Goal: Task Accomplishment & Management: Manage account settings

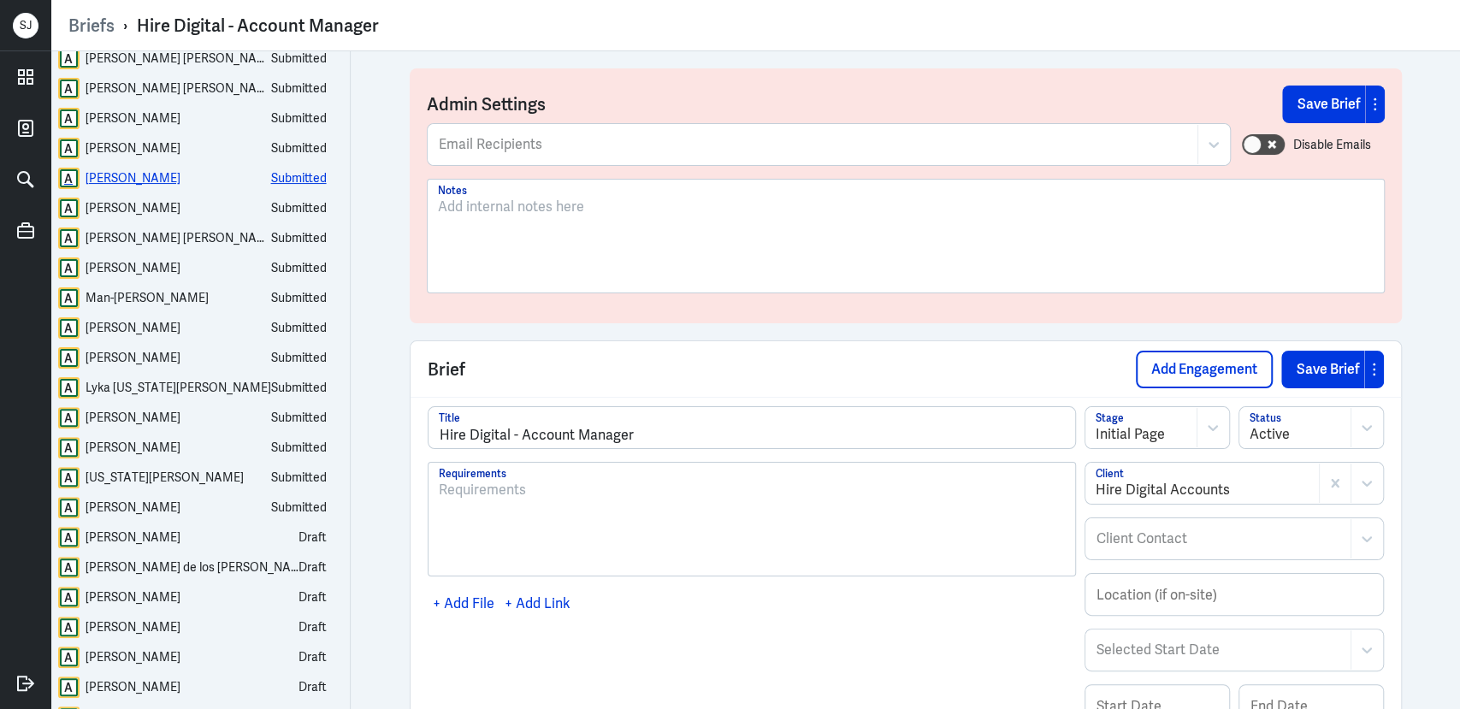
scroll to position [144, 0]
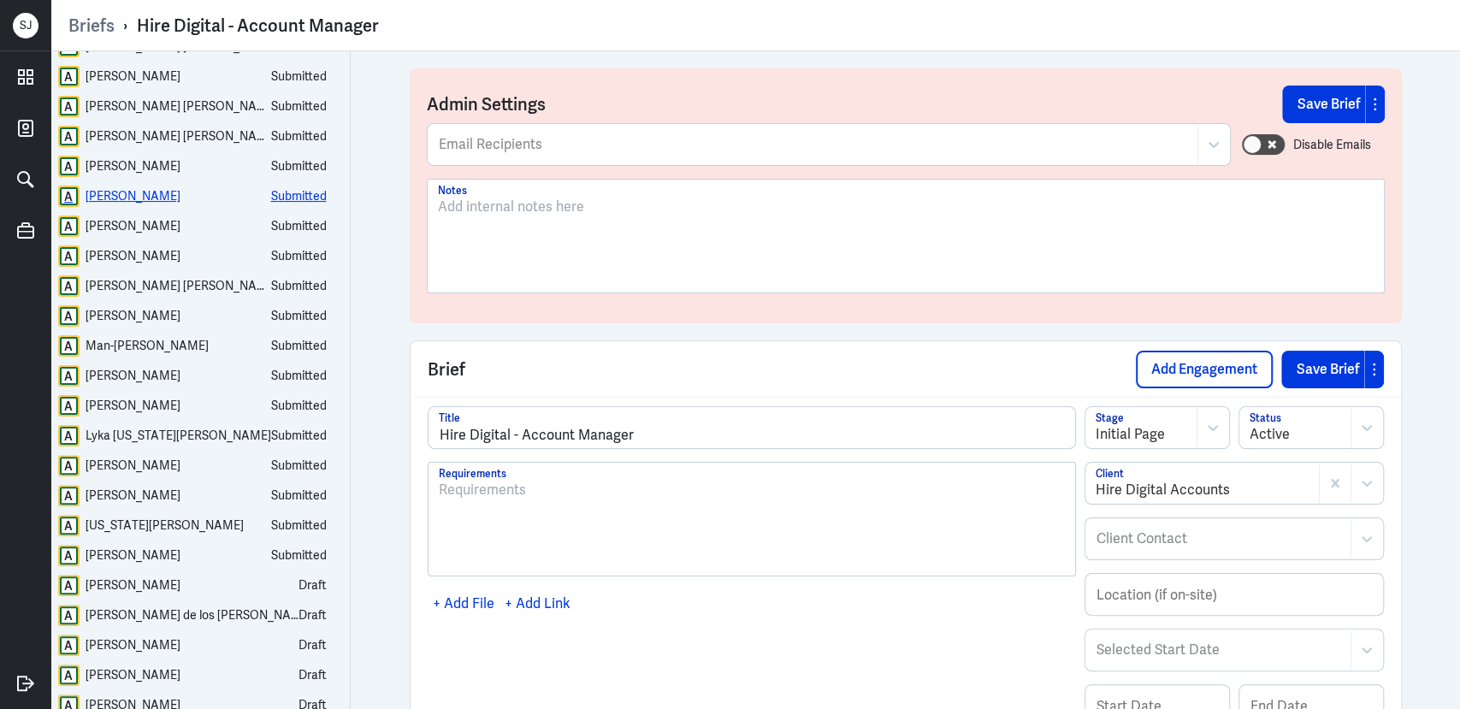
click at [127, 198] on div "Amy White" at bounding box center [133, 196] width 95 height 21
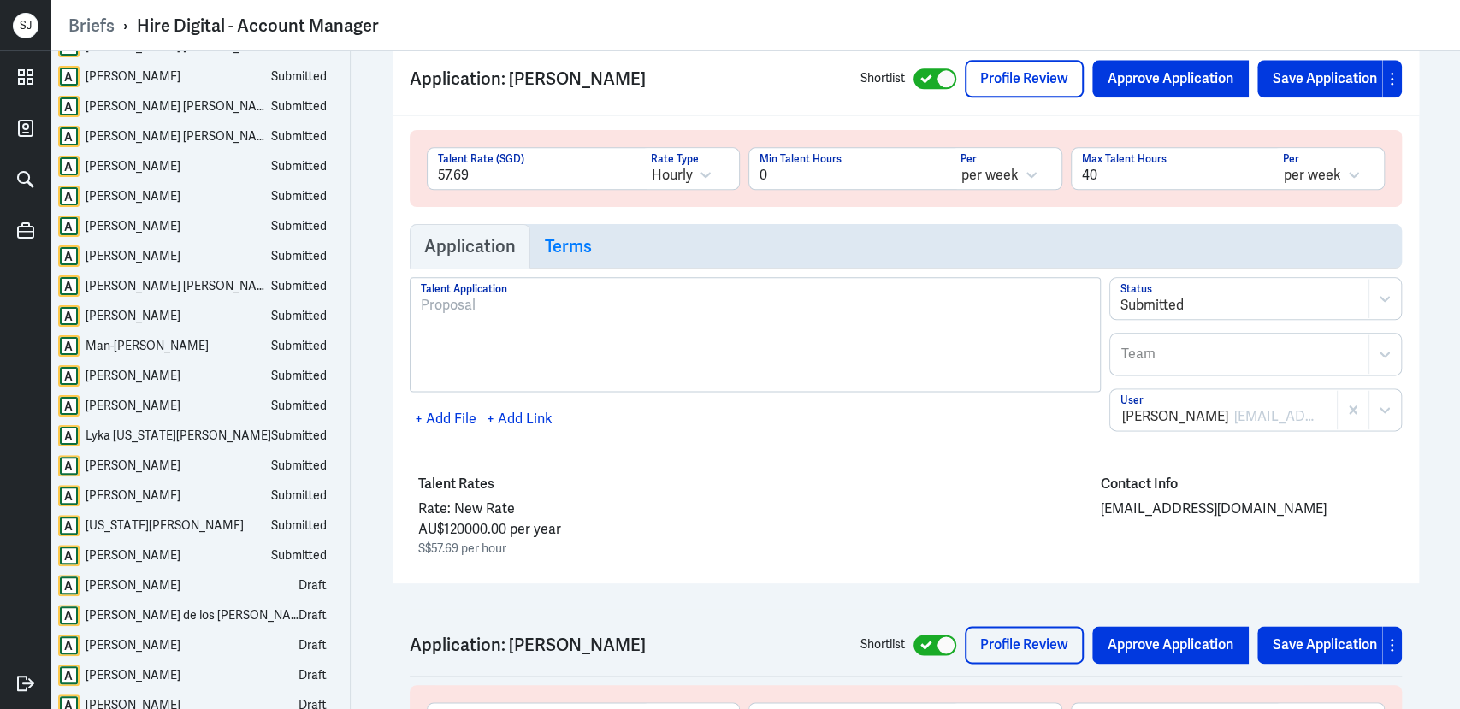
scroll to position [5716, 0]
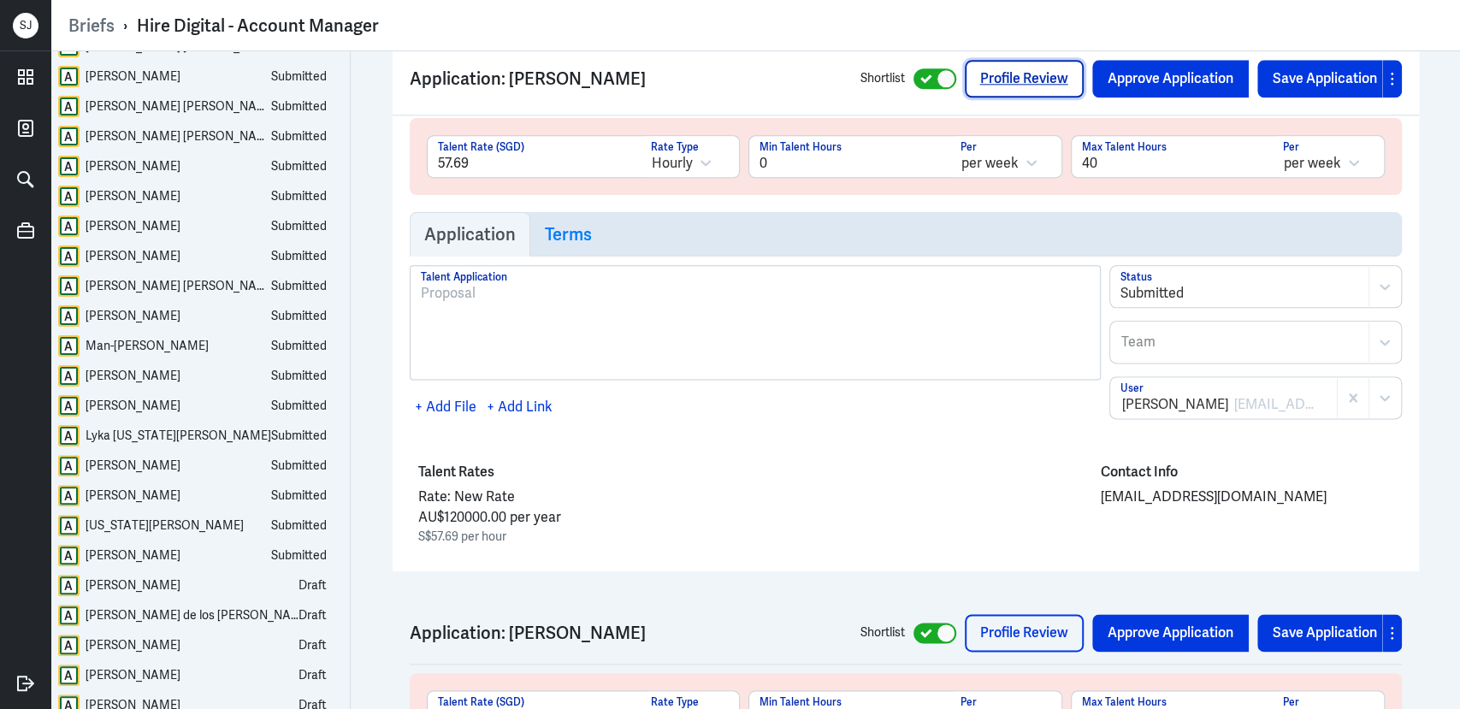
click at [1016, 92] on link "Profile Review" at bounding box center [1024, 79] width 119 height 38
click at [134, 307] on div "Angela Morrow" at bounding box center [133, 315] width 95 height 21
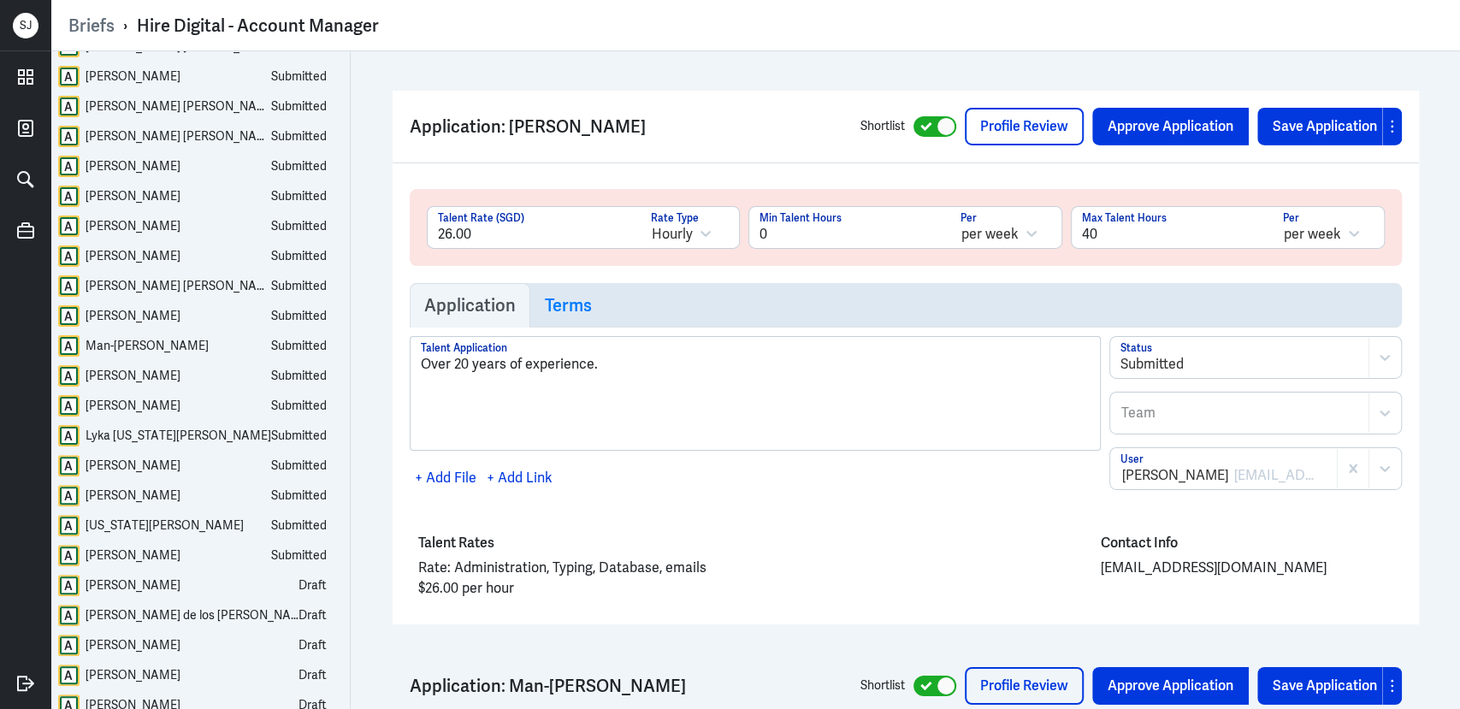
scroll to position [8162, 0]
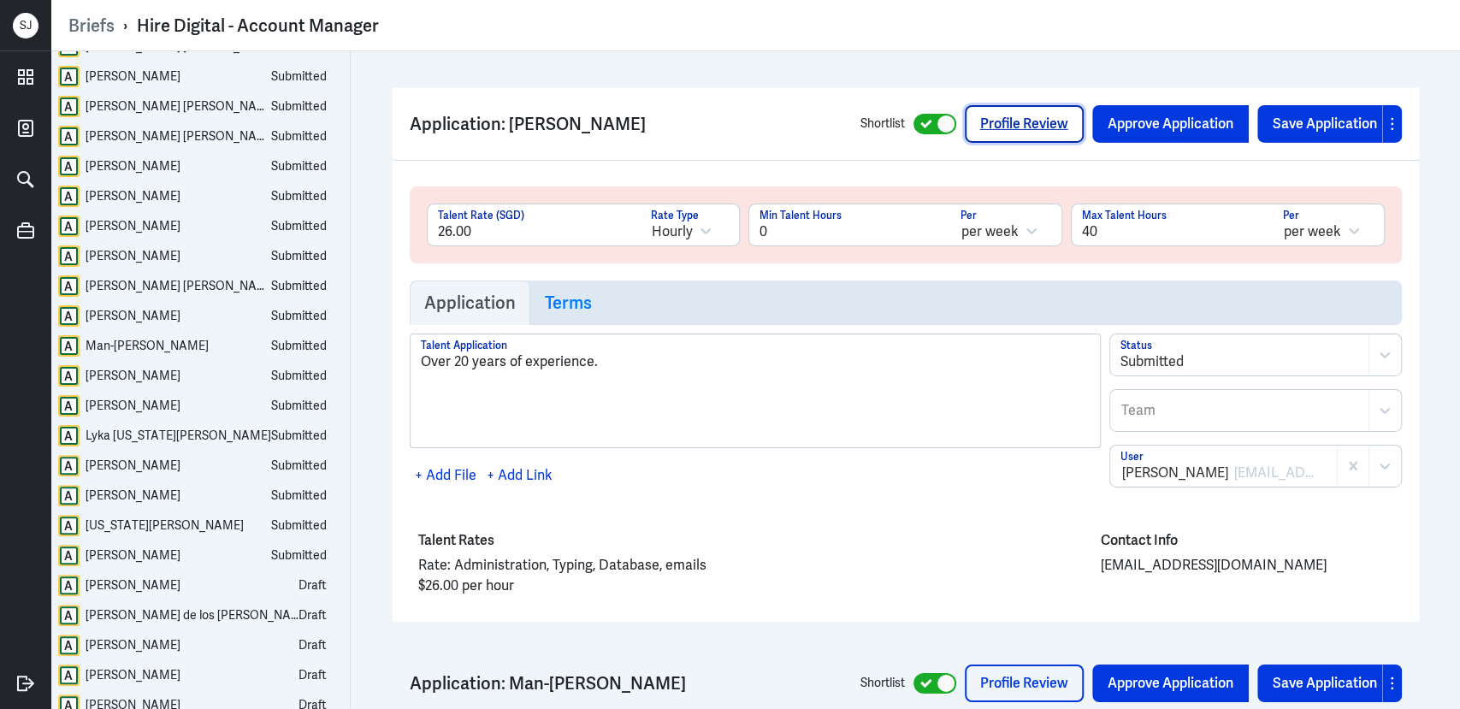
click at [1025, 105] on link "Profile Review" at bounding box center [1024, 124] width 119 height 38
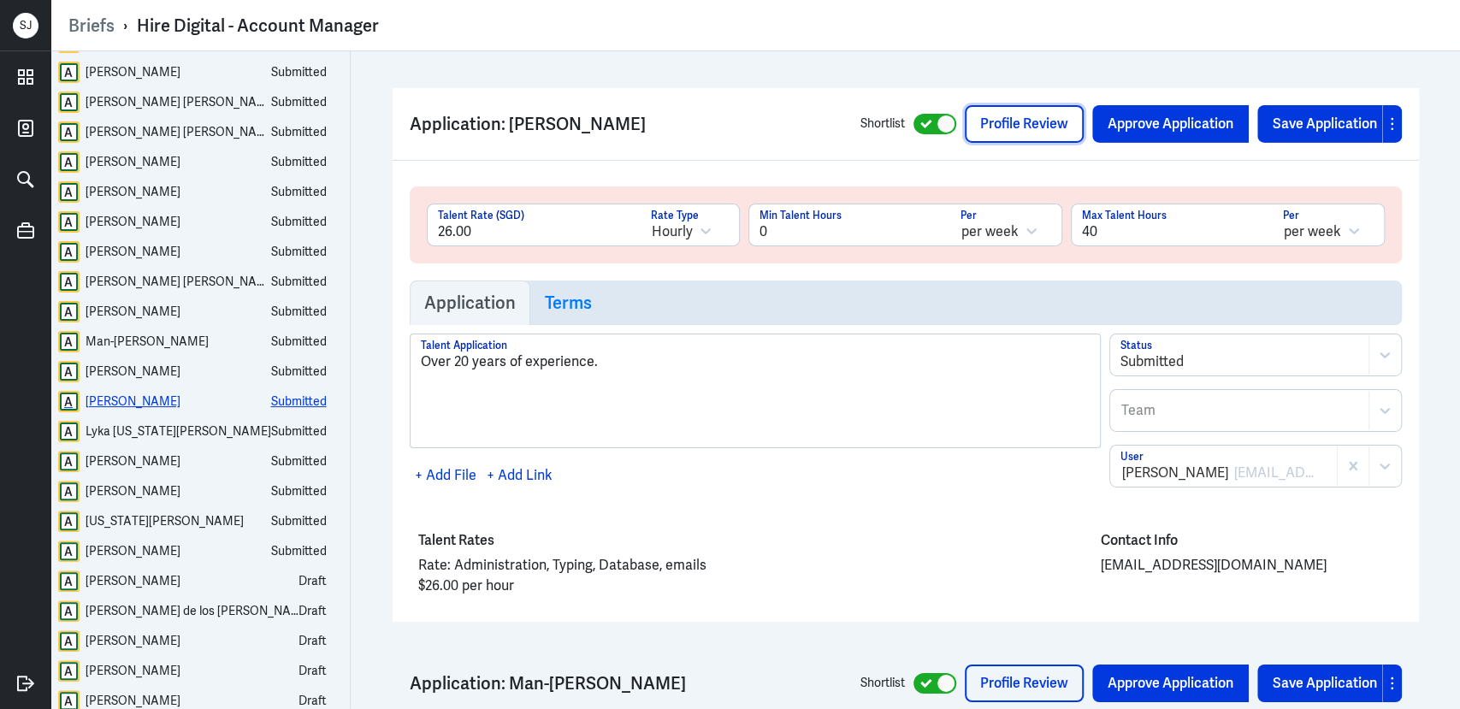
scroll to position [154, 0]
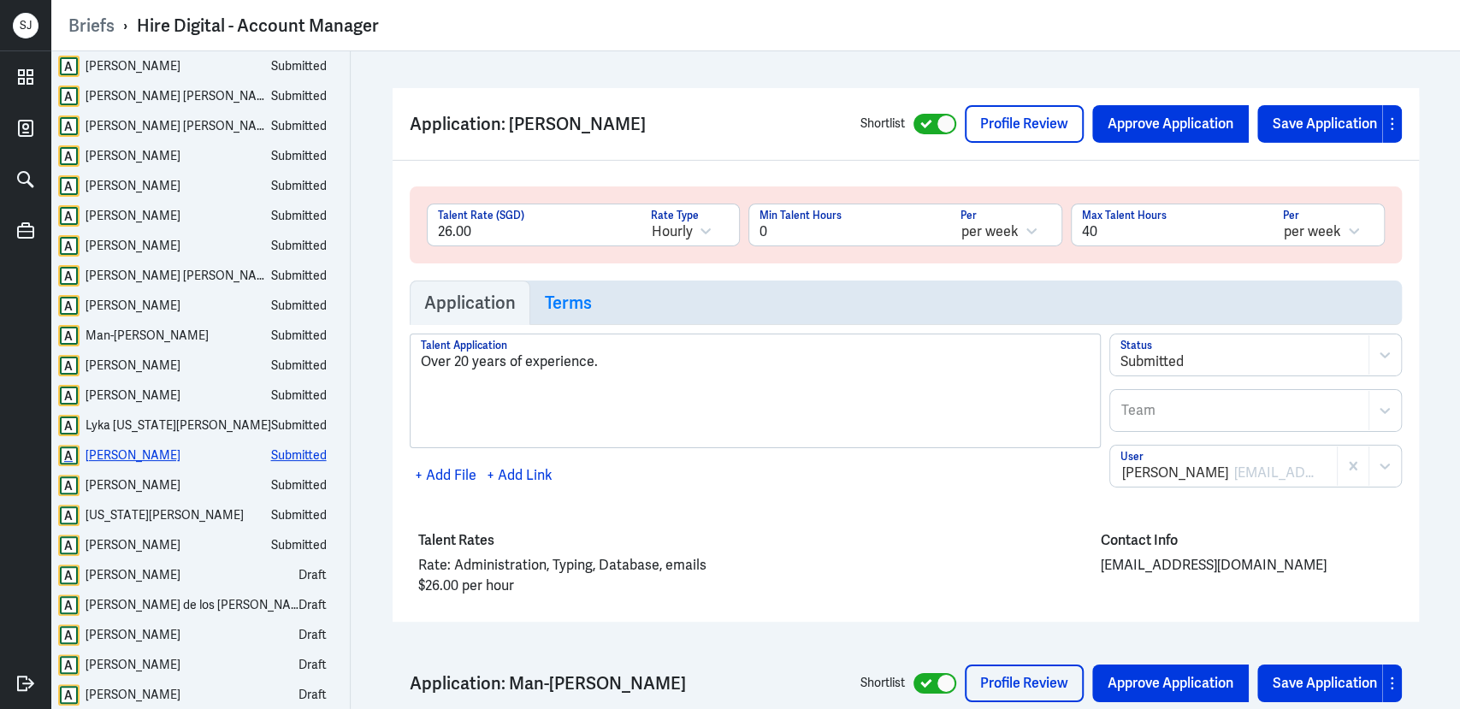
click at [126, 458] on div "Evelyn Cheah" at bounding box center [133, 455] width 95 height 21
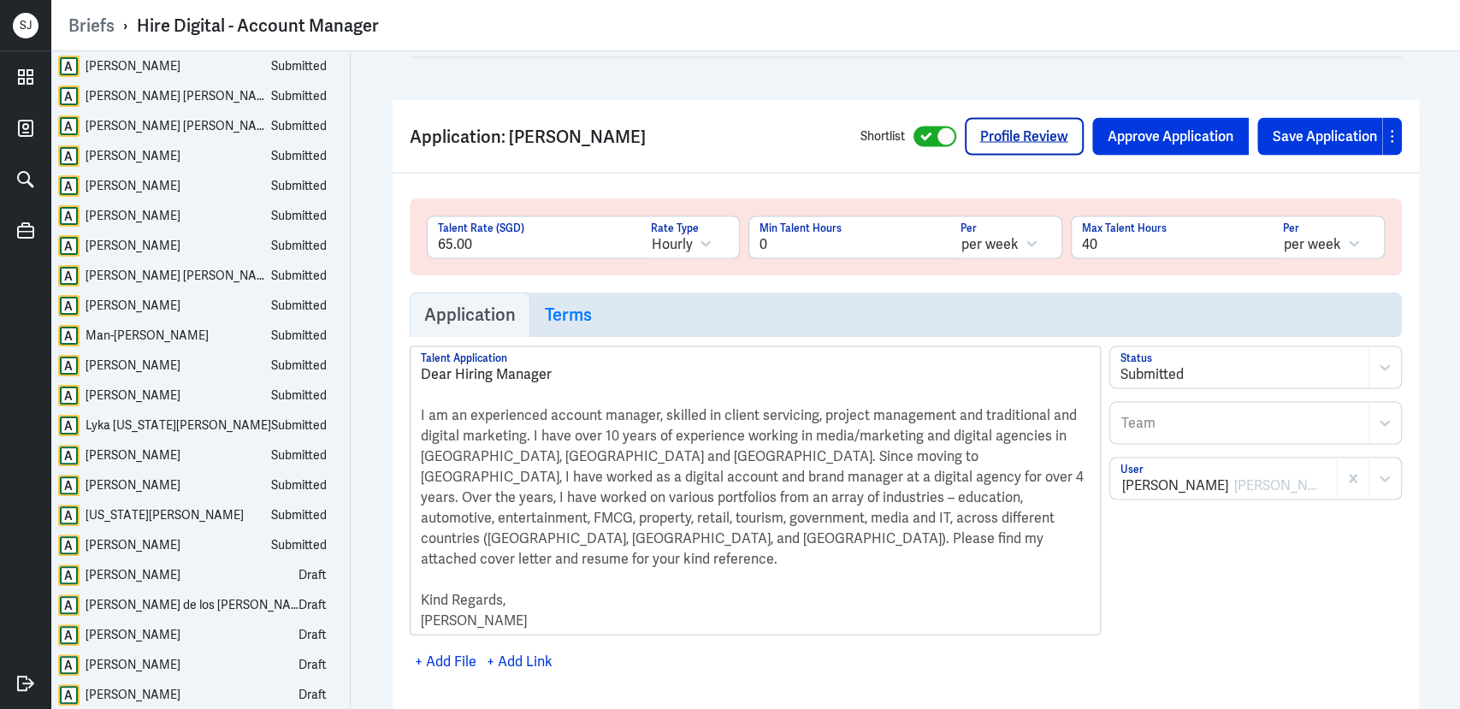
scroll to position [10914, 0]
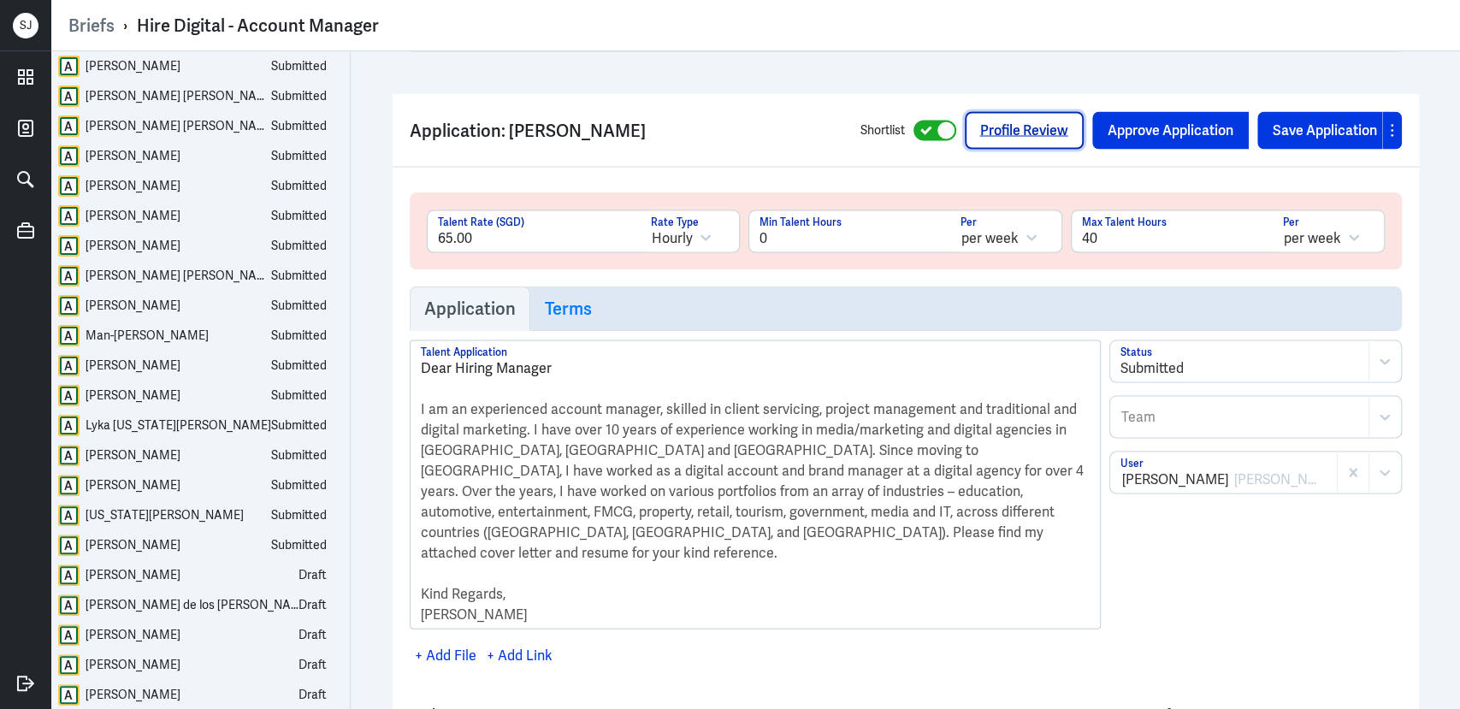
click at [1047, 111] on link "Profile Review" at bounding box center [1024, 130] width 119 height 38
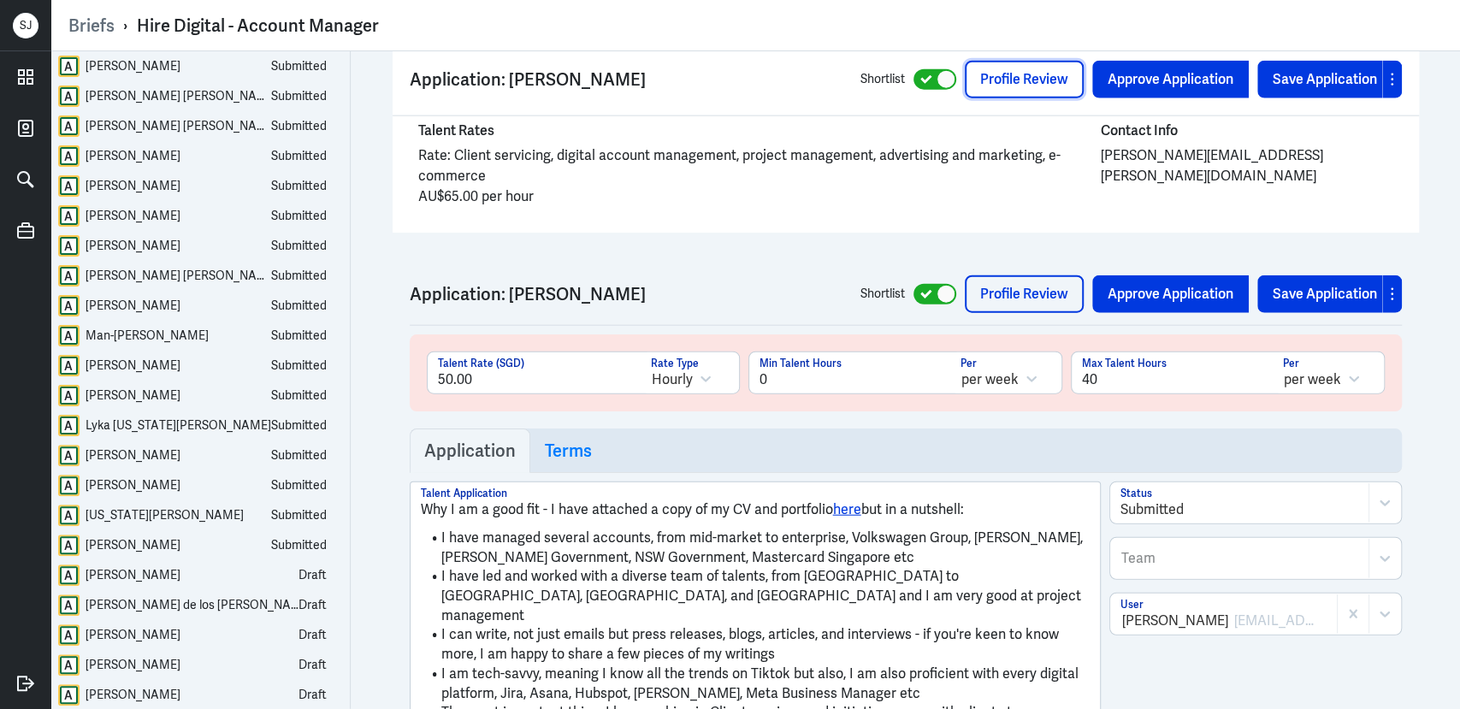
scroll to position [11518, 0]
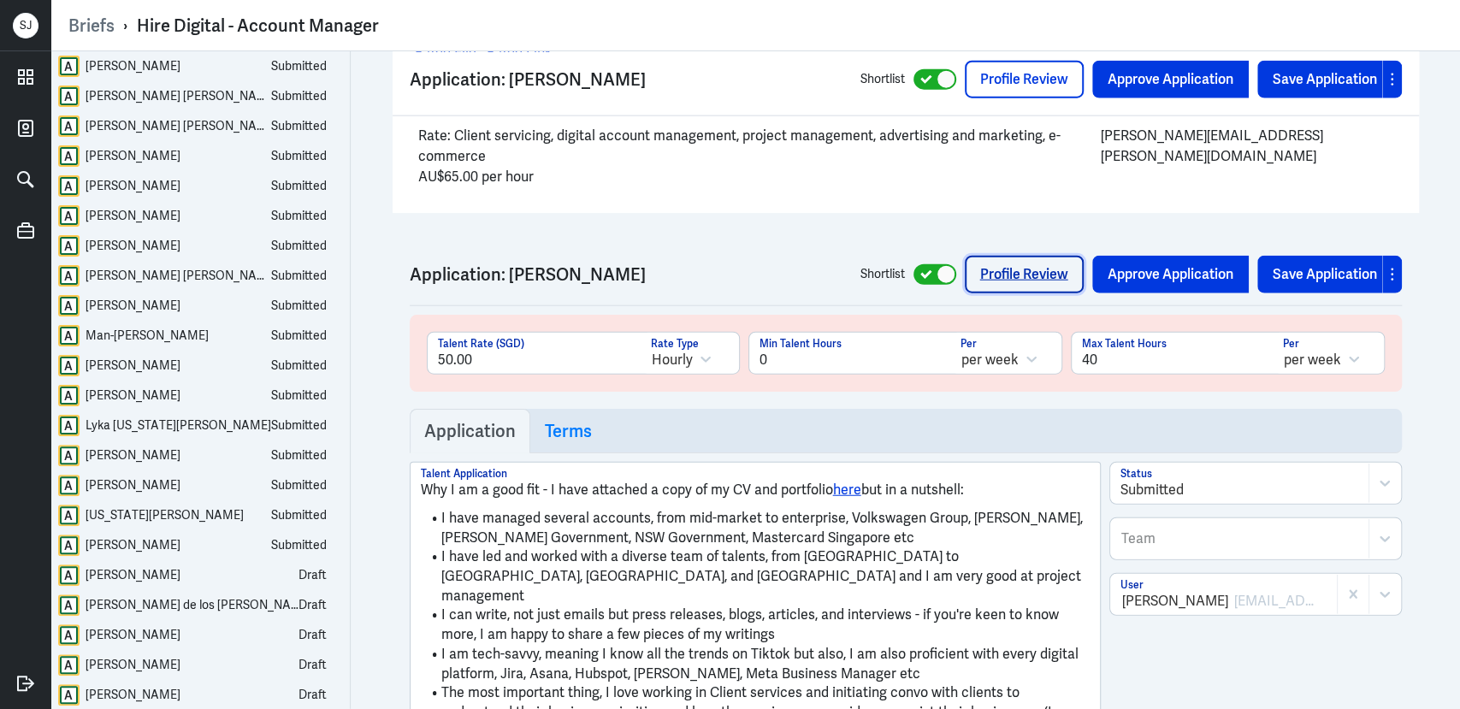
click at [1049, 256] on link "Profile Review" at bounding box center [1024, 275] width 119 height 38
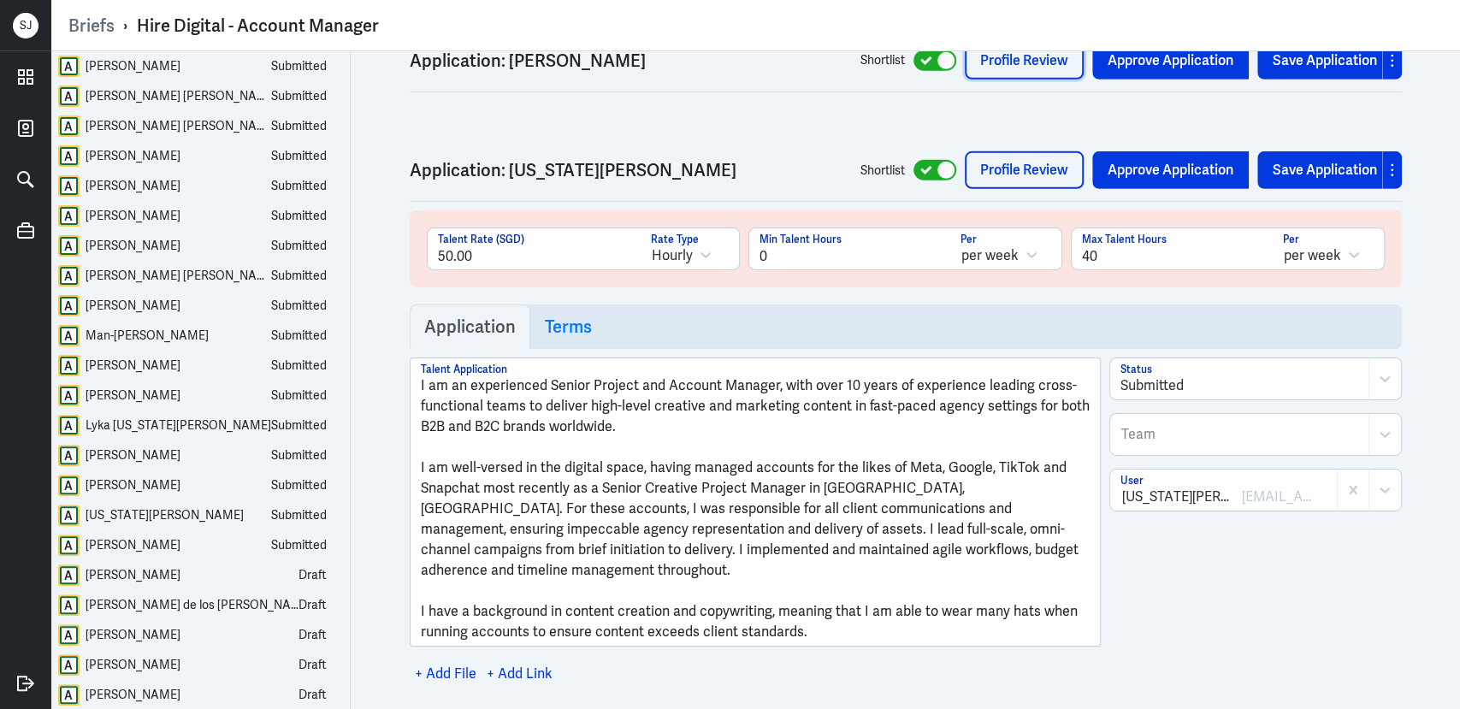
scroll to position [12296, 0]
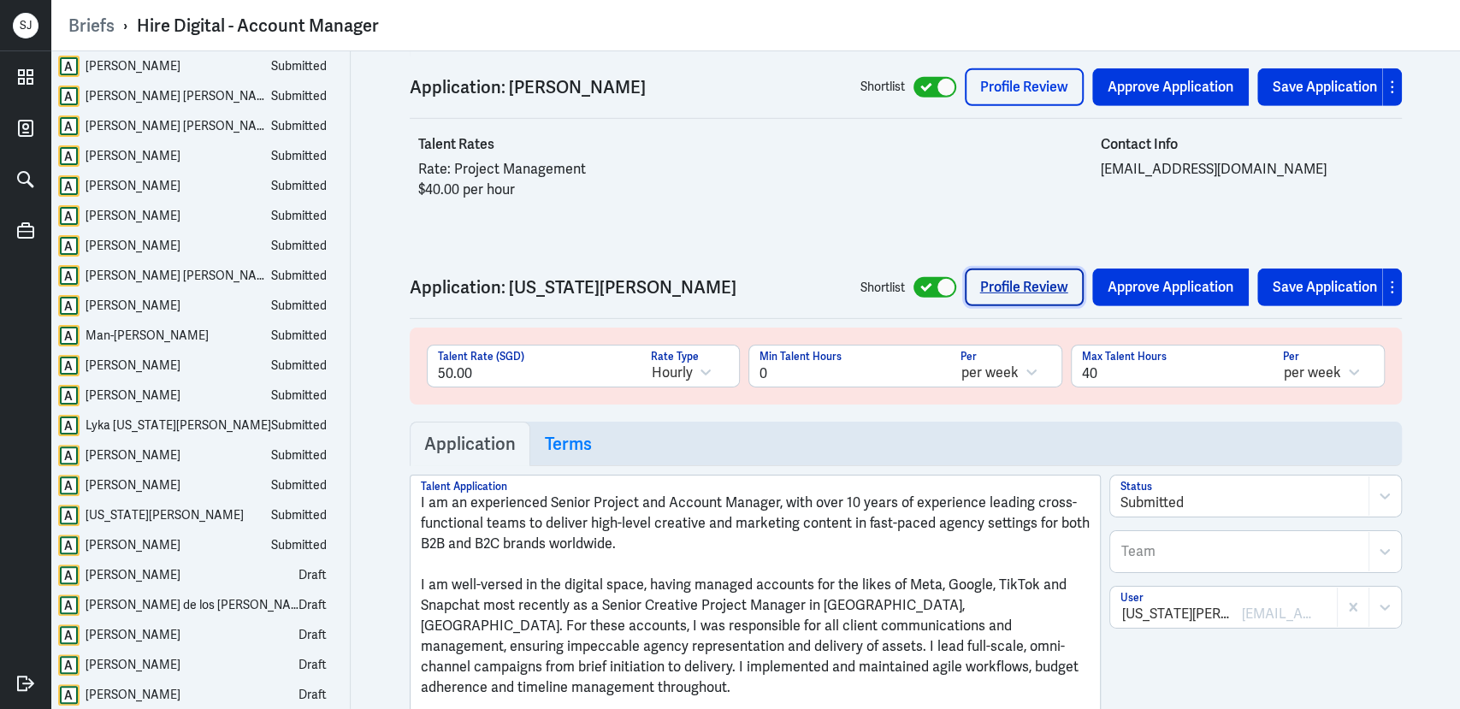
click at [1010, 269] on link "Profile Review" at bounding box center [1024, 288] width 119 height 38
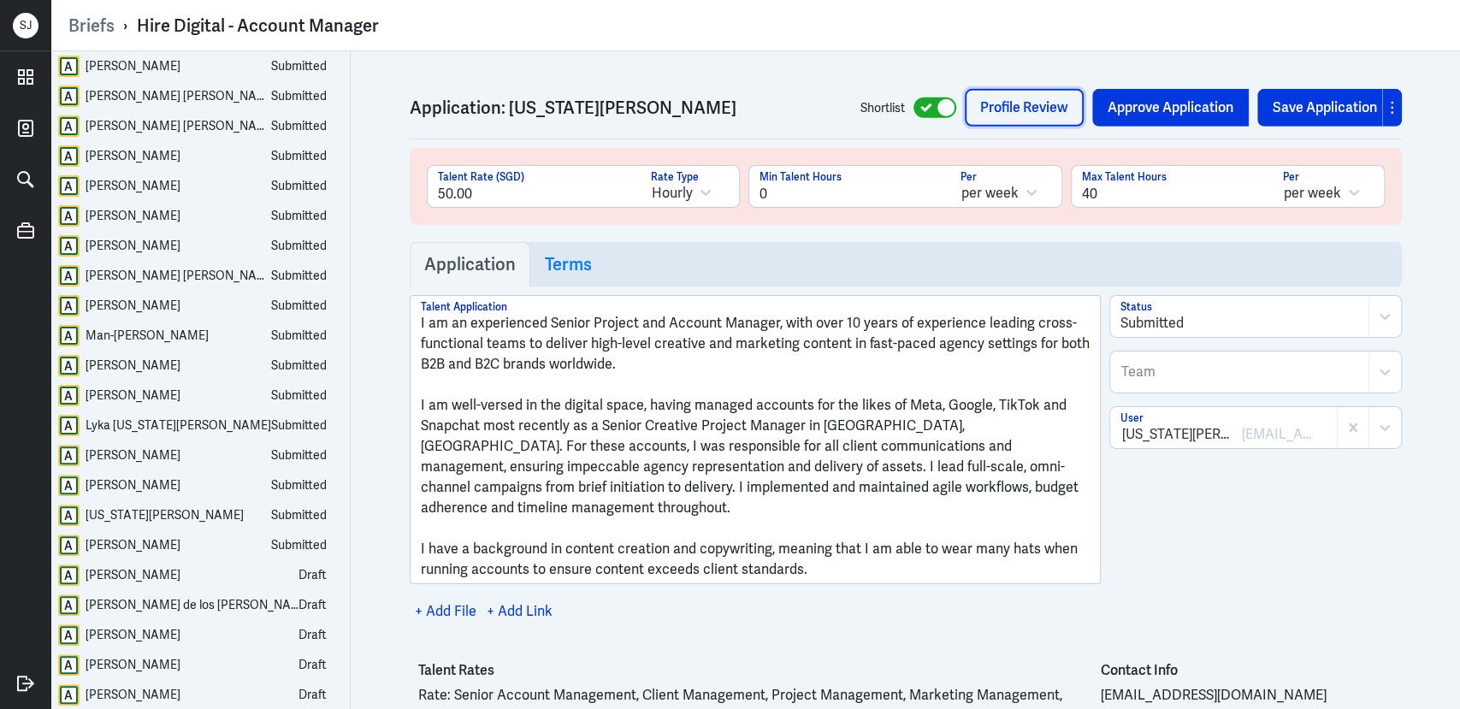
scroll to position [12318, 0]
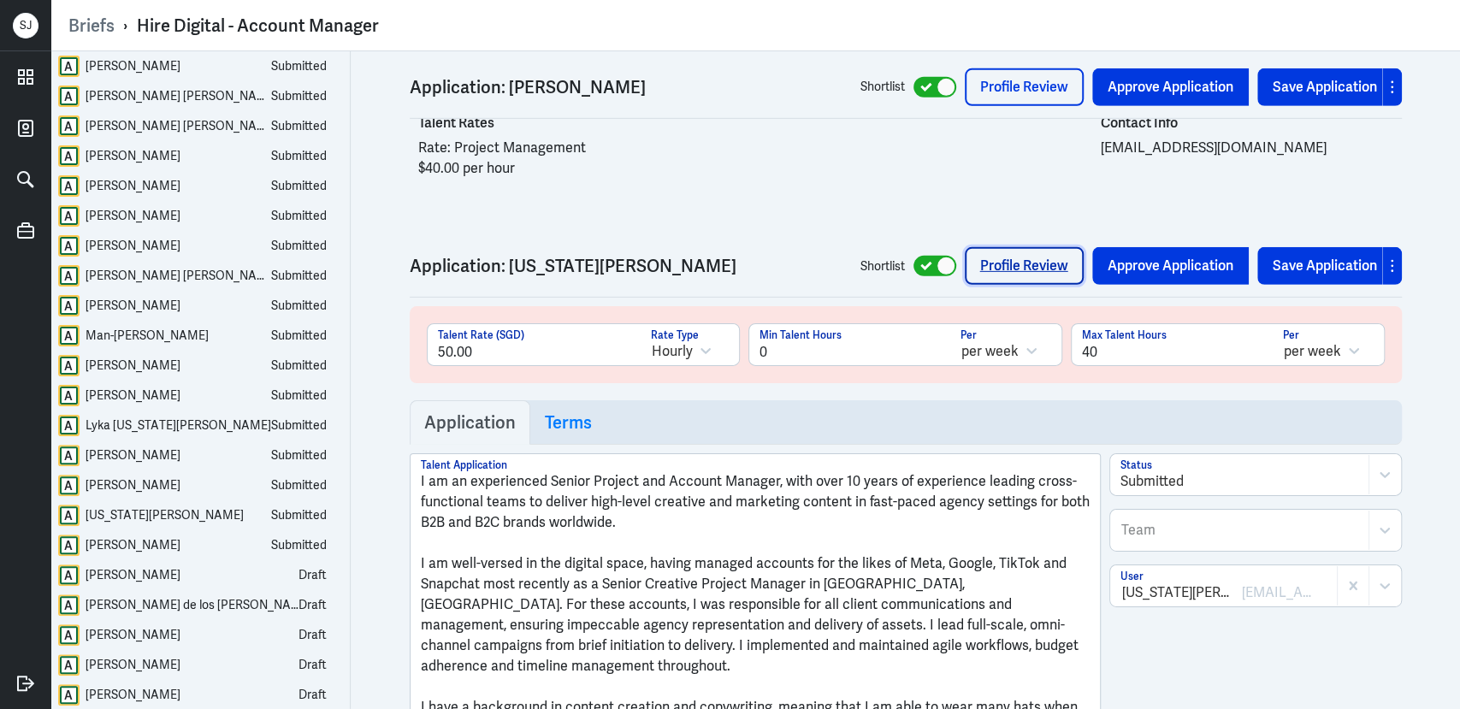
click at [1011, 247] on link "Profile Review" at bounding box center [1024, 266] width 119 height 38
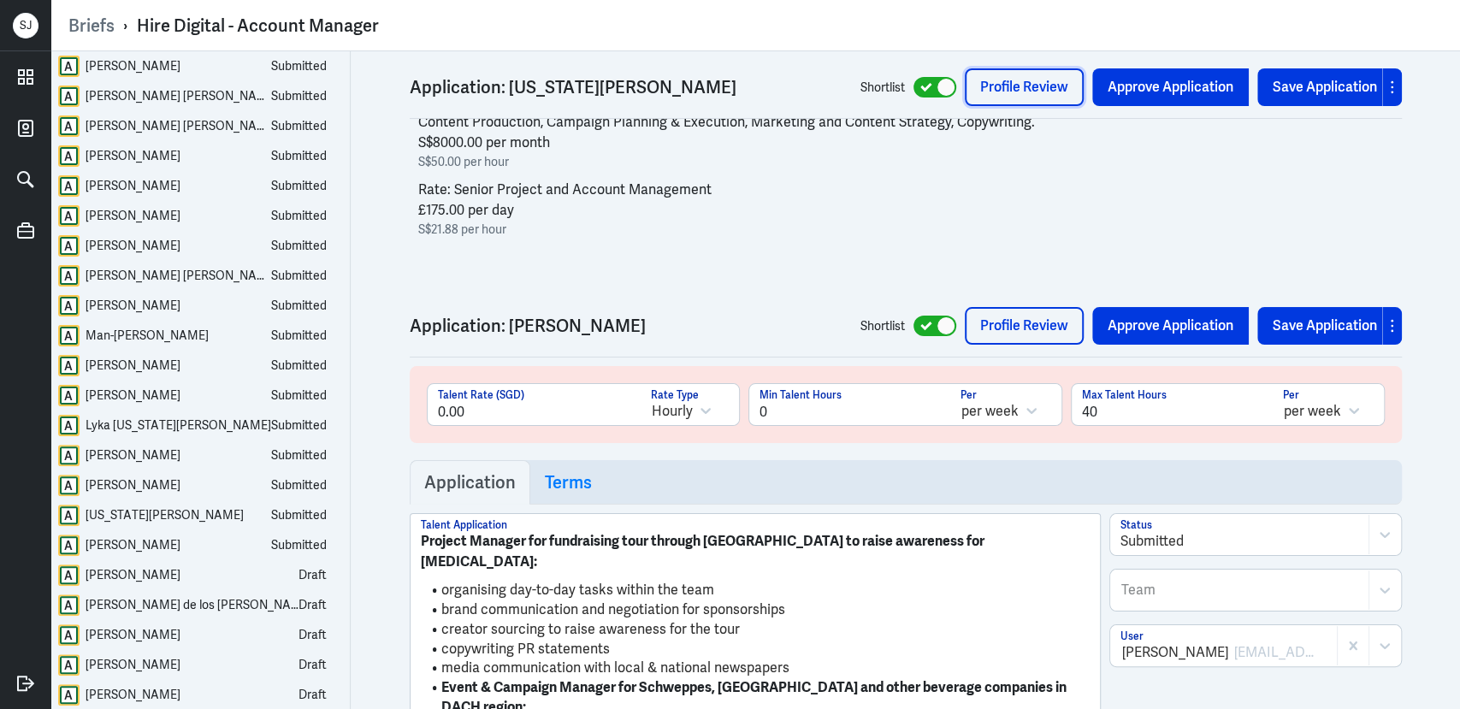
scroll to position [13255, 0]
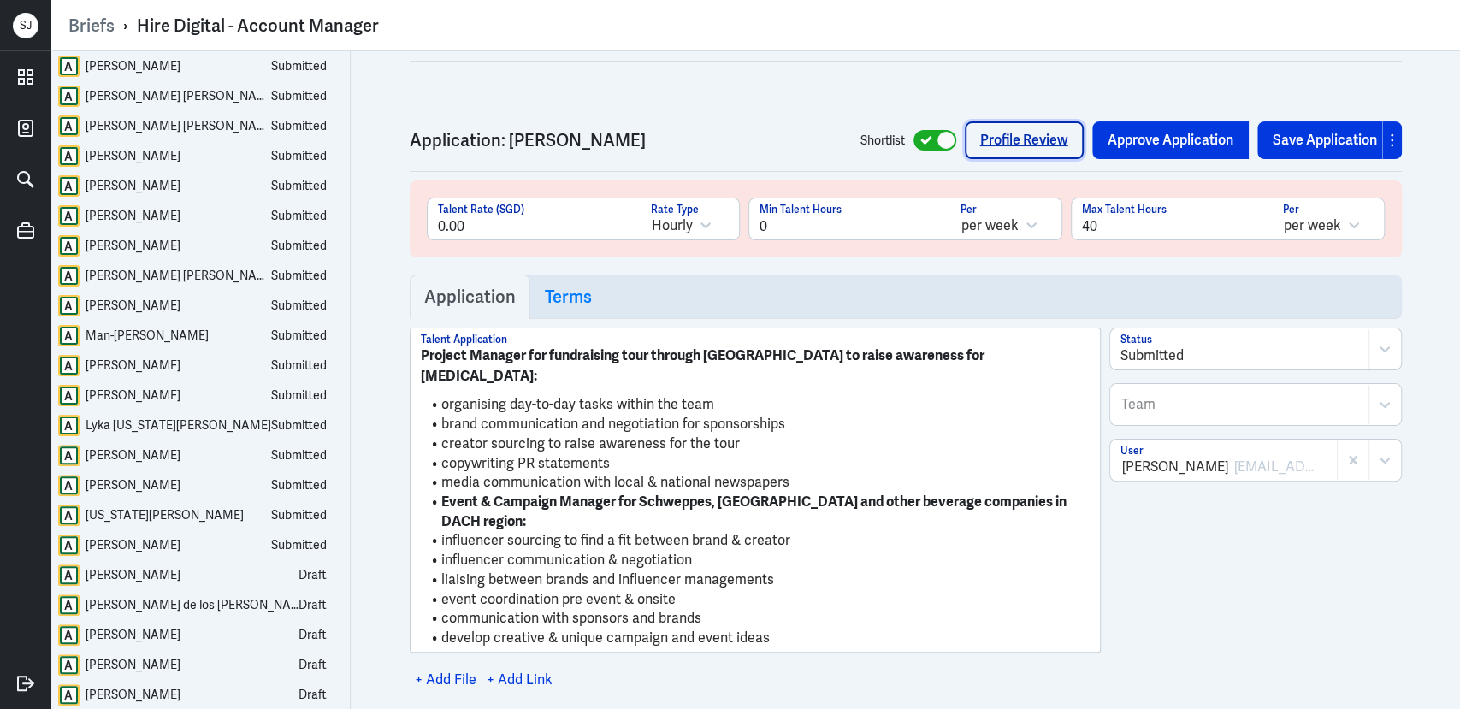
click at [1039, 121] on link "Profile Review" at bounding box center [1024, 140] width 119 height 38
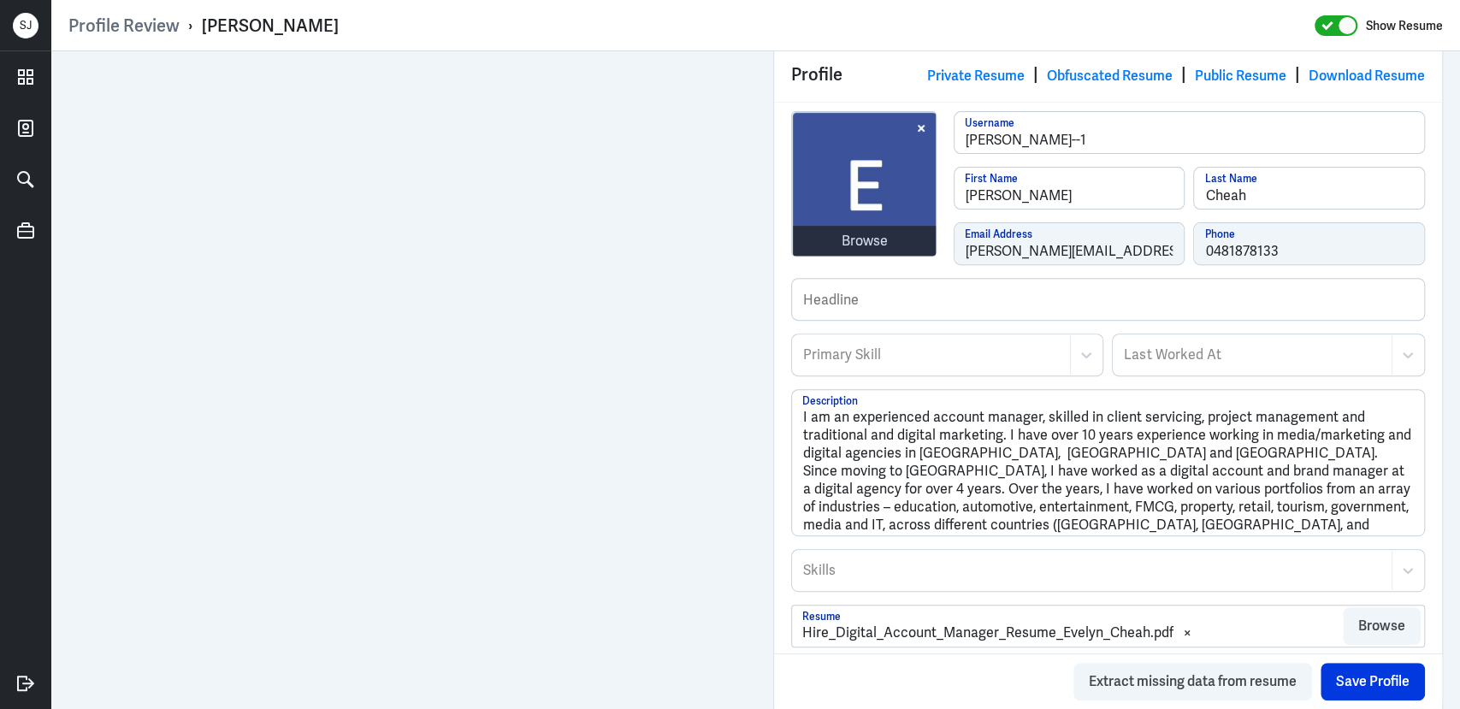
scroll to position [368, 0]
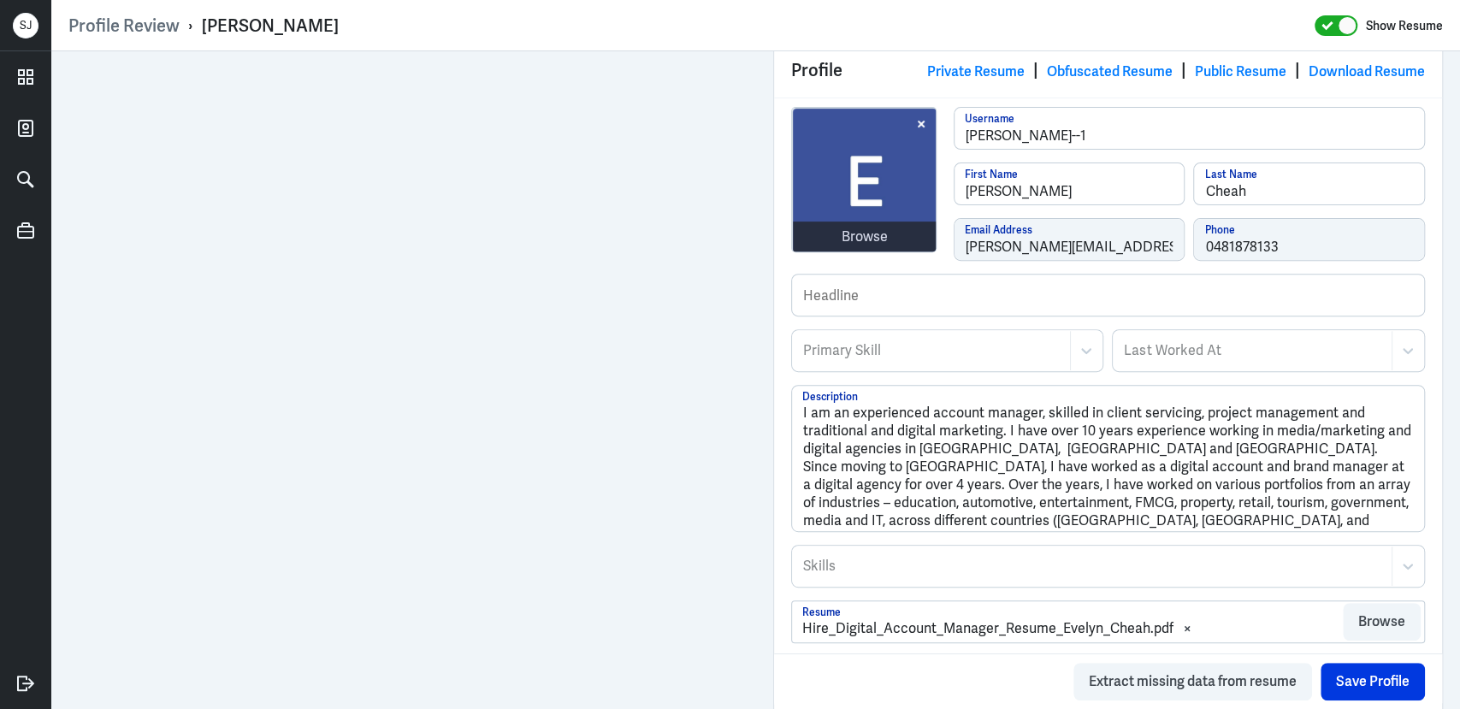
click at [248, 29] on div "Evelyn Cheah" at bounding box center [270, 26] width 137 height 22
copy div "Evelyn Cheah"
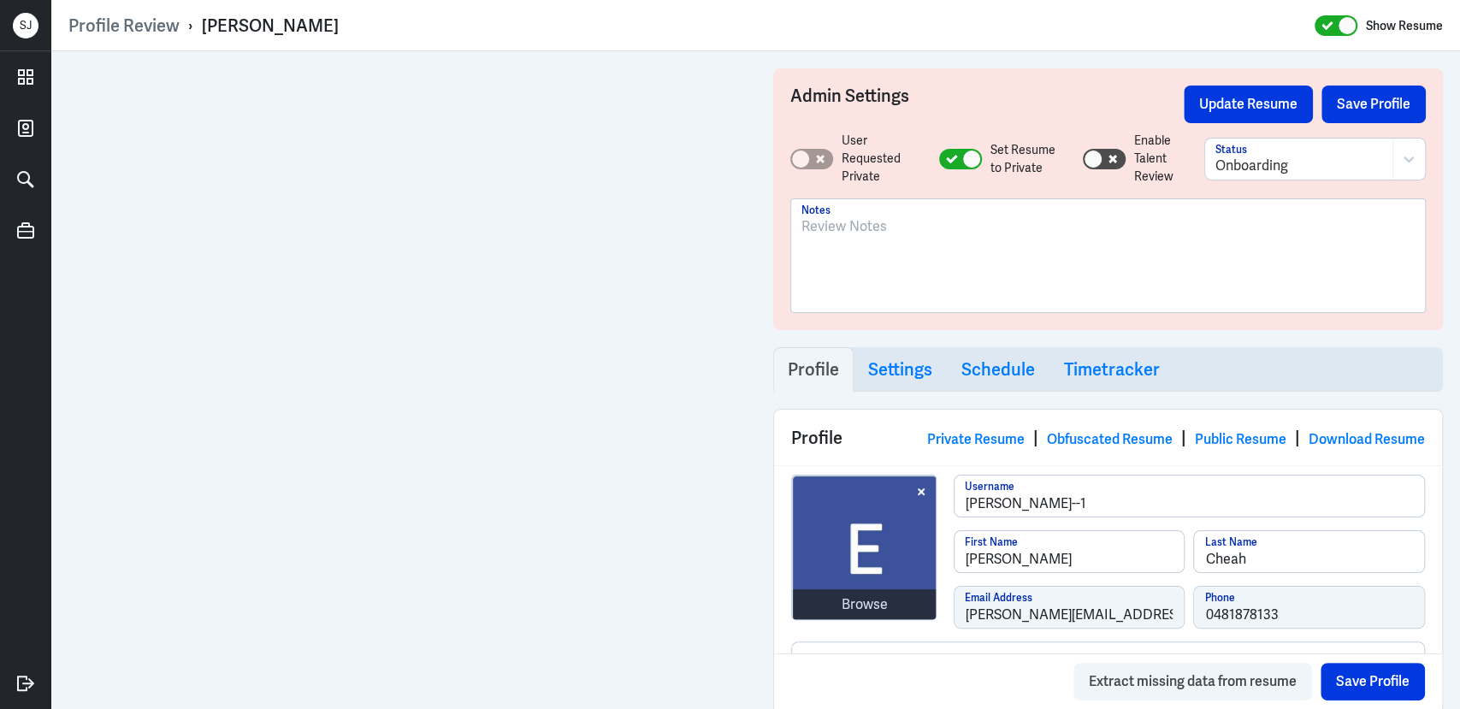
click at [895, 252] on div at bounding box center [1109, 262] width 614 height 92
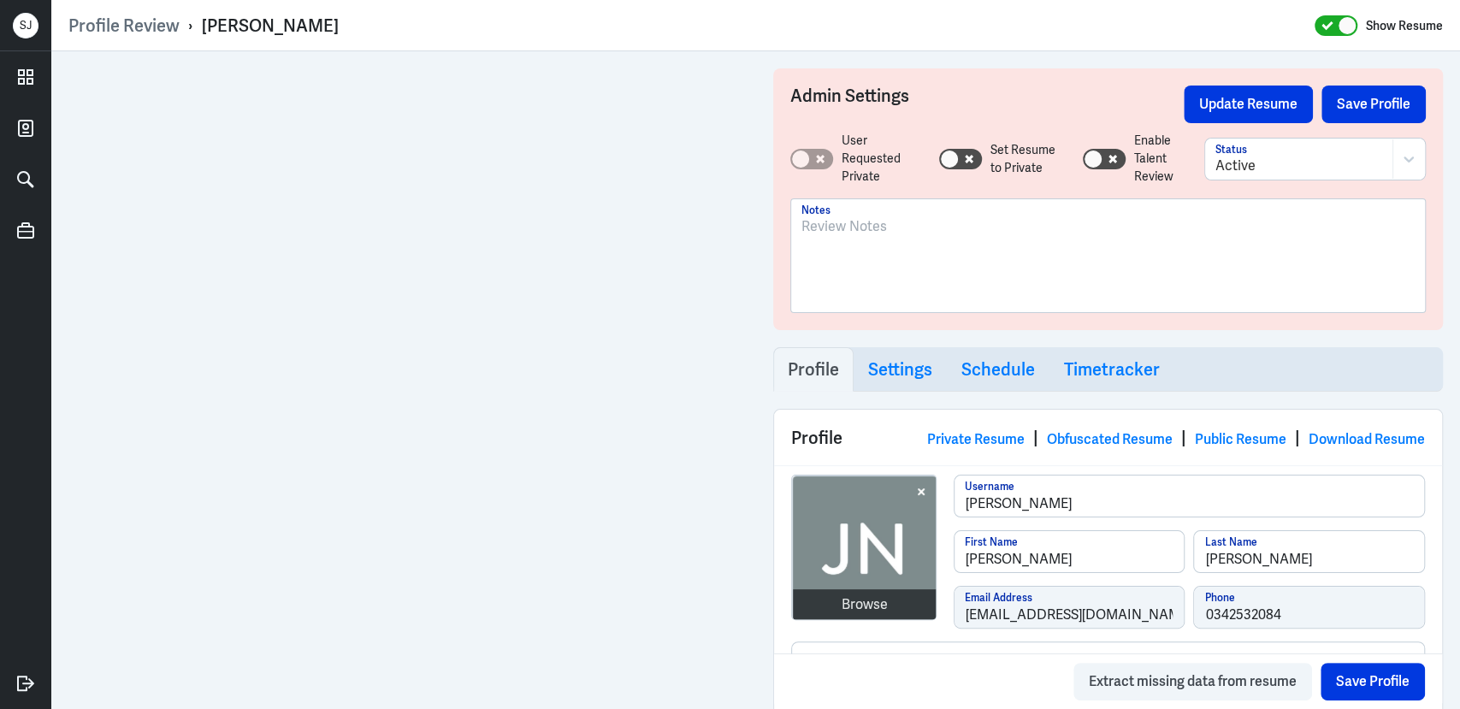
click at [273, 23] on div "Julia Nguyen" at bounding box center [270, 26] width 137 height 22
copy div "Julia Nguyen"
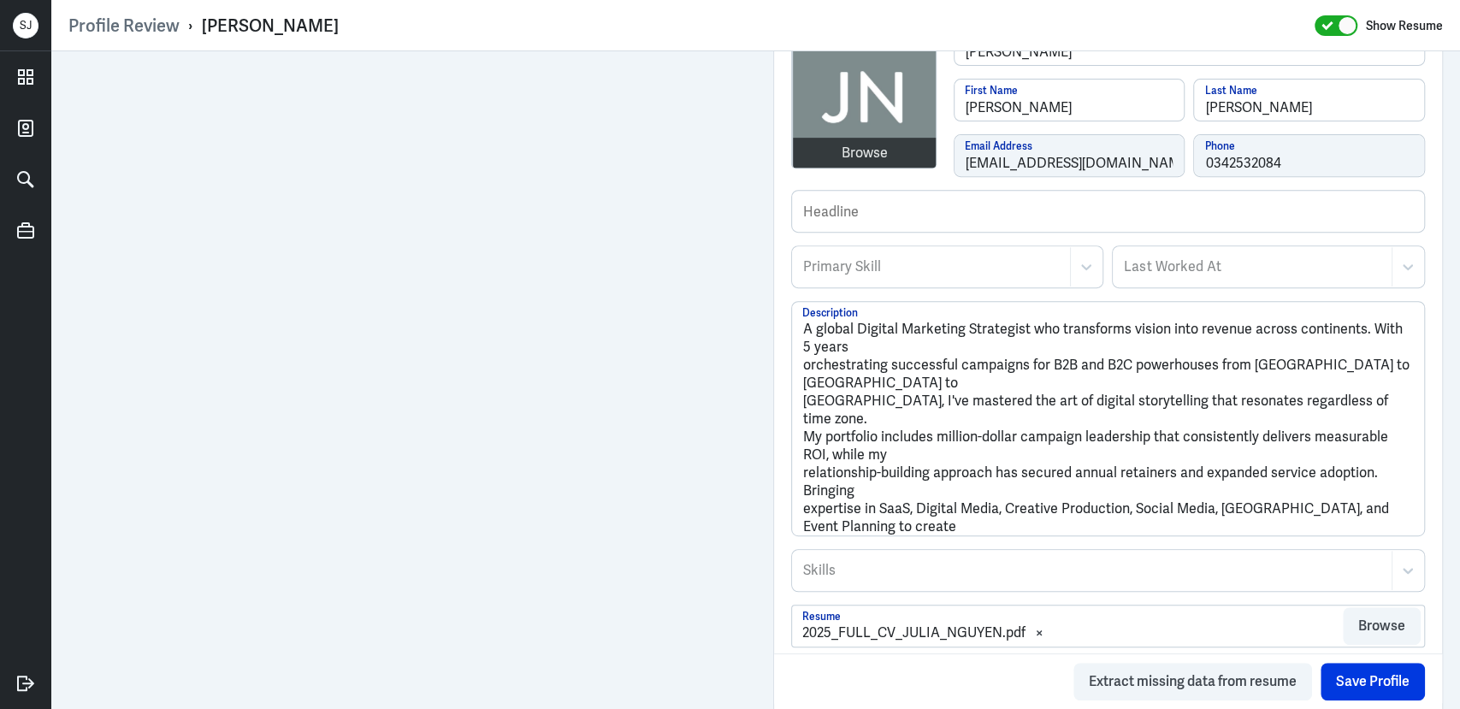
scroll to position [646, 0]
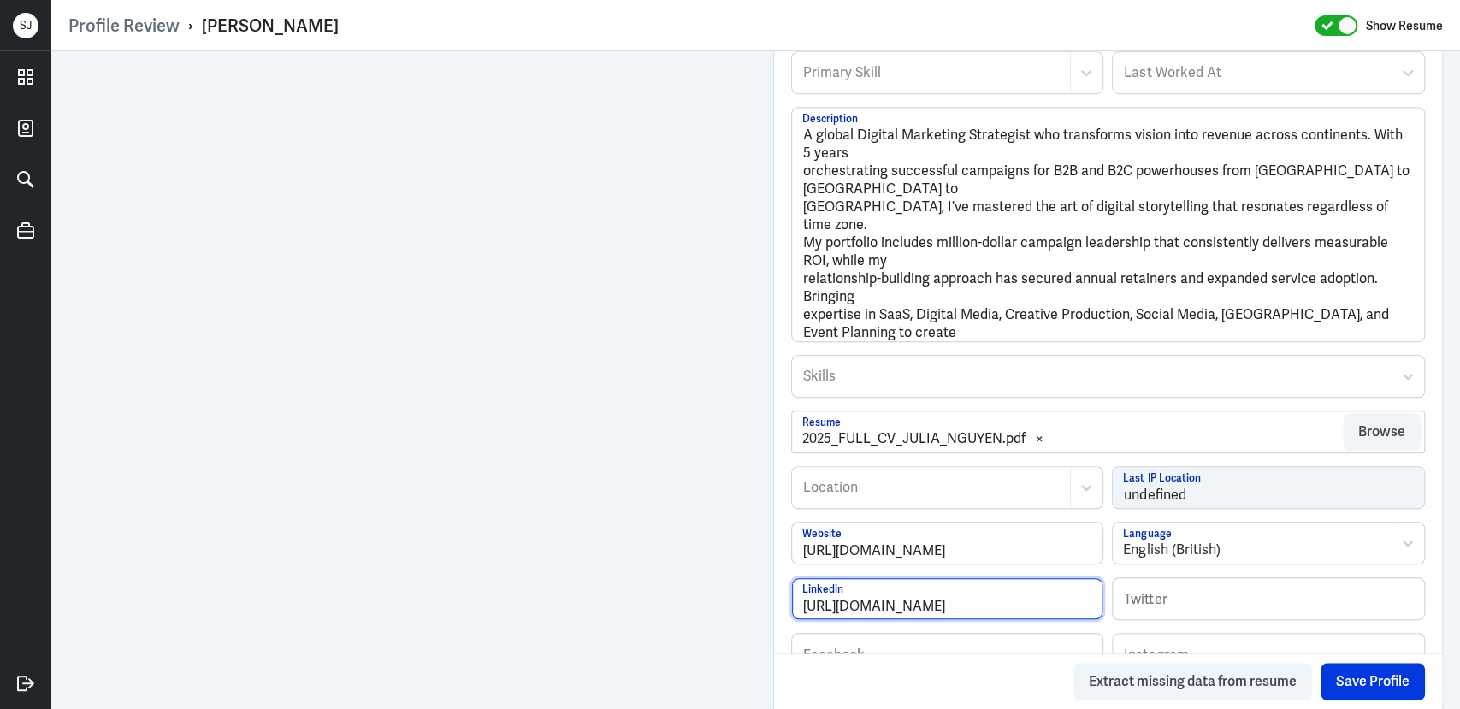
click at [964, 602] on input "https://www.linkedin.com/in/julianguyennn/" at bounding box center [947, 598] width 311 height 41
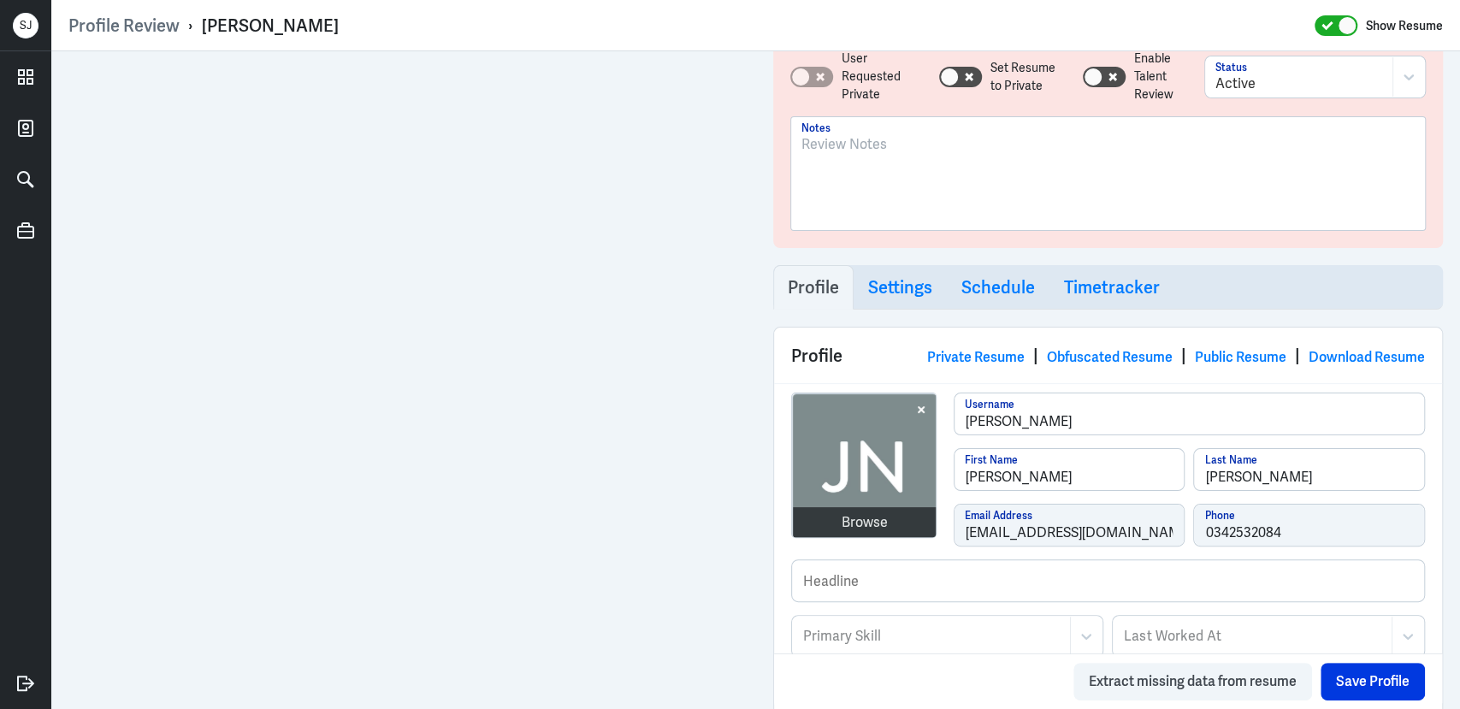
scroll to position [0, 0]
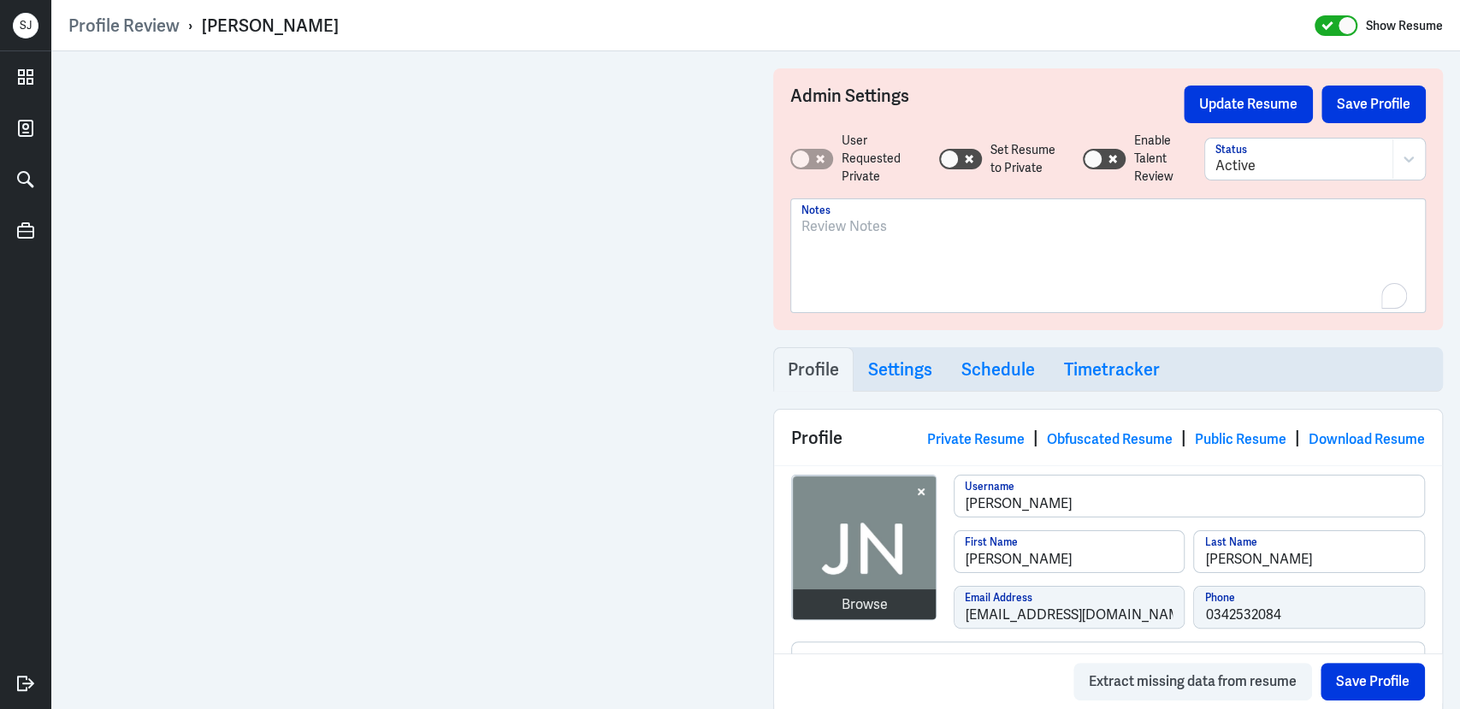
click at [889, 241] on div "To enrich screen reader interactions, please activate Accessibility in Grammarl…" at bounding box center [1109, 262] width 614 height 92
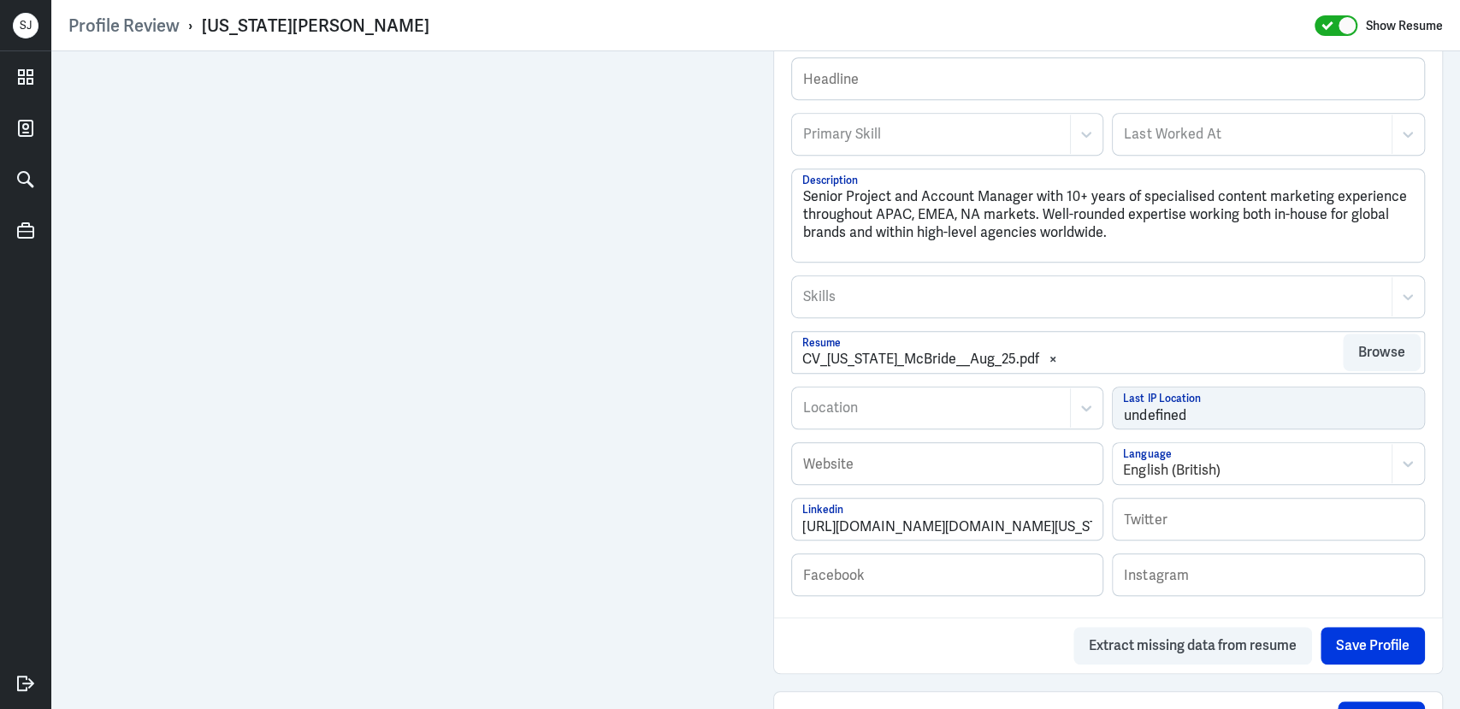
scroll to position [784, 0]
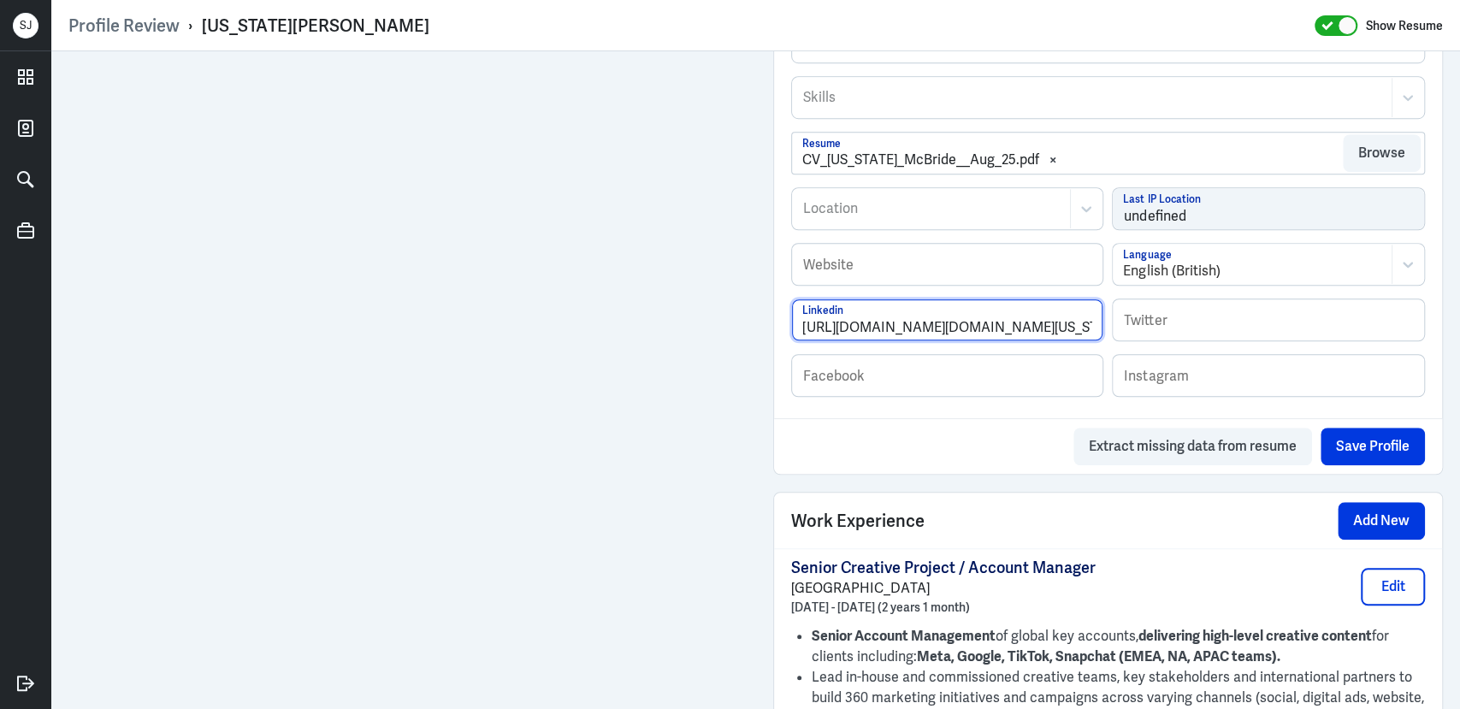
click at [953, 317] on input "[URL][DOMAIN_NAME][DOMAIN_NAME][US_STATE][PERSON_NAME]" at bounding box center [947, 319] width 311 height 41
paste input "[US_STATE]-[PERSON_NAME]-70153489/"
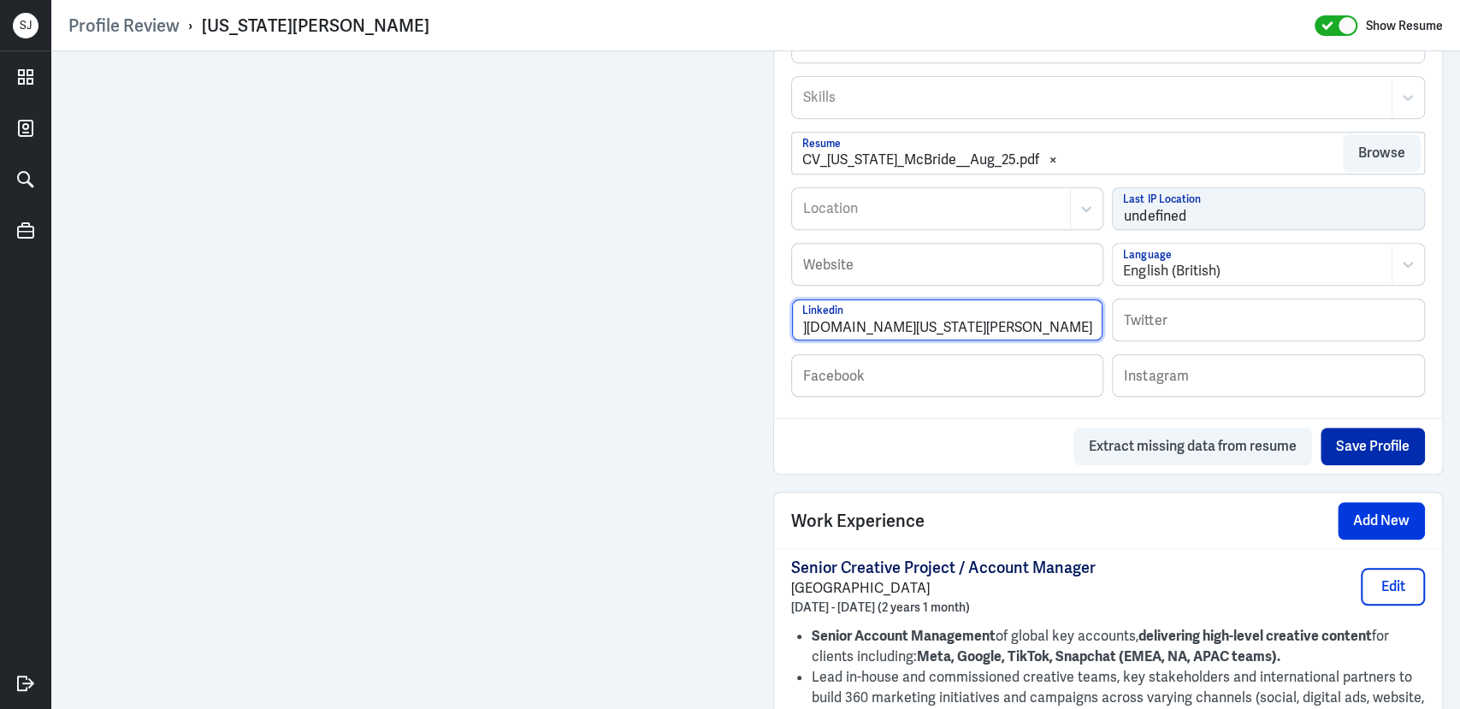
type input "[URL][DOMAIN_NAME][US_STATE][PERSON_NAME]"
click at [1350, 445] on button "Save Profile" at bounding box center [1373, 447] width 104 height 38
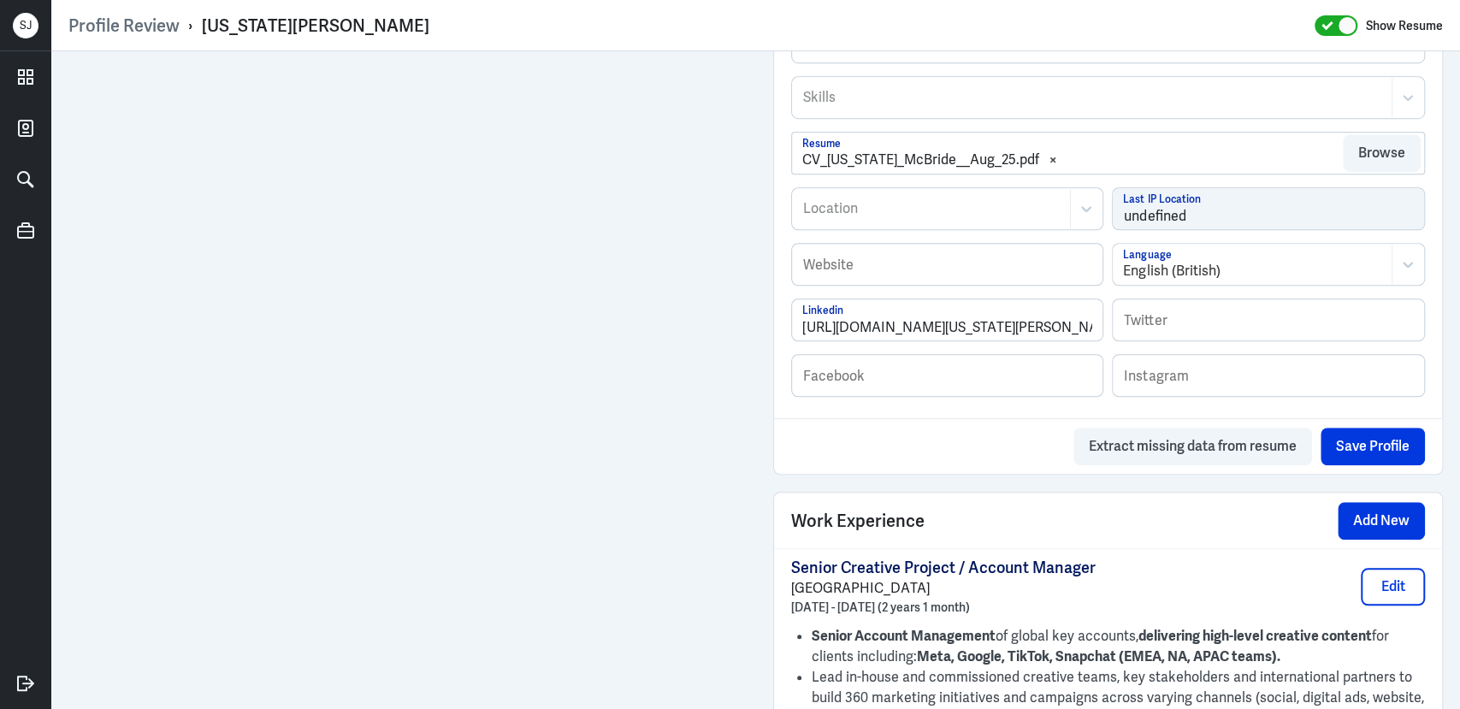
click at [307, 24] on div "[US_STATE][PERSON_NAME]" at bounding box center [316, 26] width 228 height 22
copy div "[US_STATE][PERSON_NAME]"
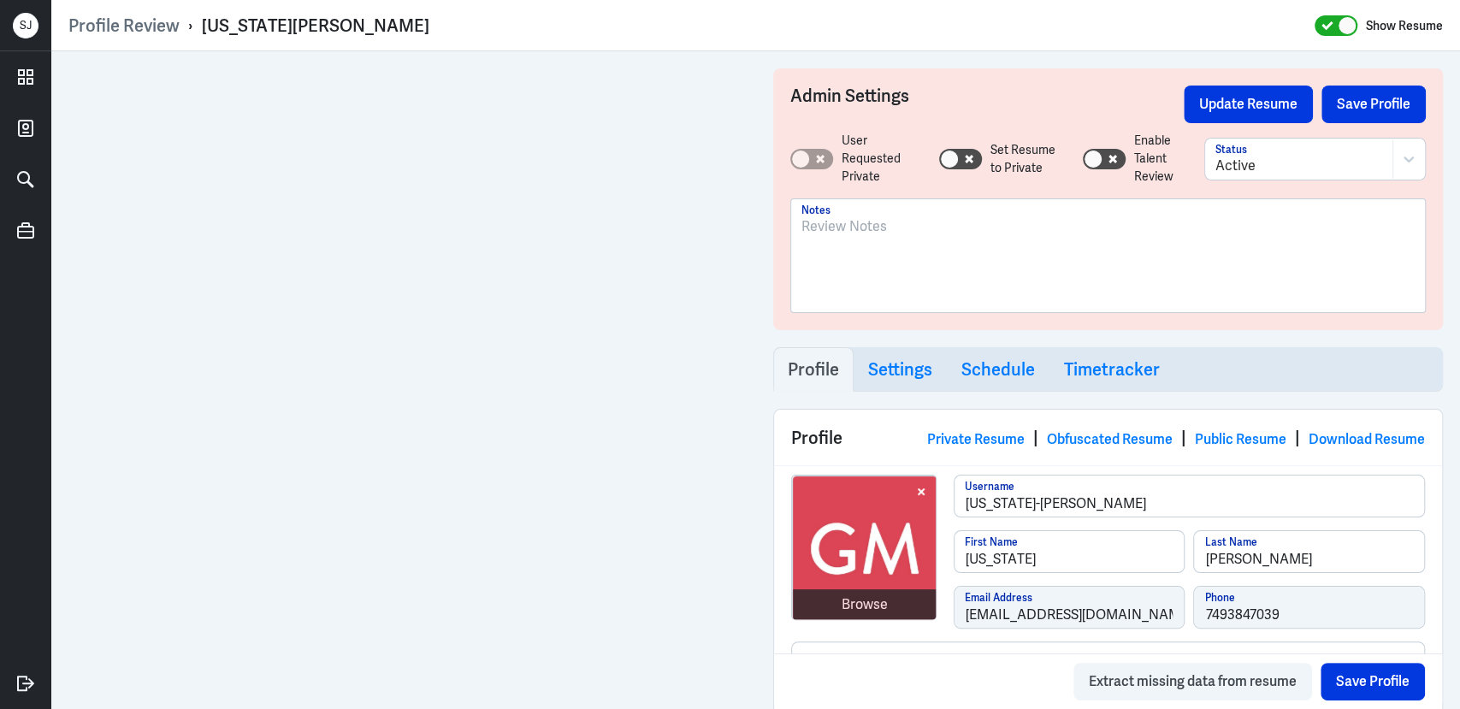
click at [836, 234] on p at bounding box center [1109, 226] width 614 height 21
click at [1365, 678] on button "Save Profile" at bounding box center [1373, 682] width 104 height 38
